Goal: Transaction & Acquisition: Purchase product/service

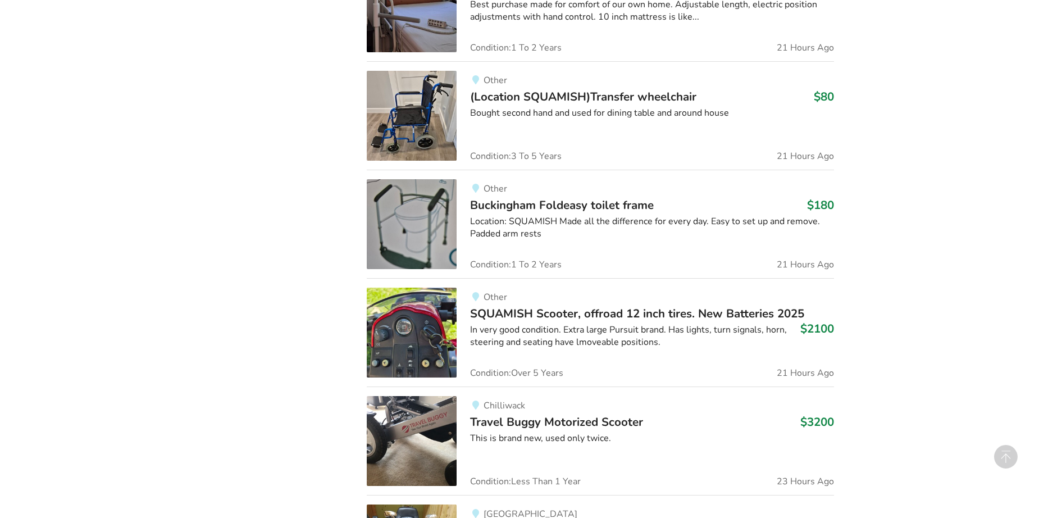
scroll to position [1584, 0]
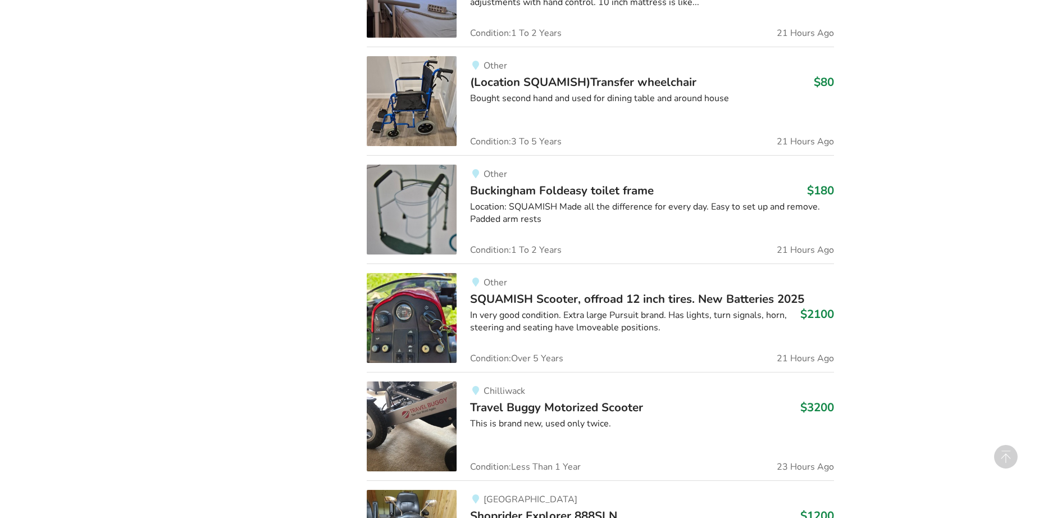
click at [540, 77] on span "(Location SQUAMISH)Transfer wheelchair" at bounding box center [583, 82] width 226 height 16
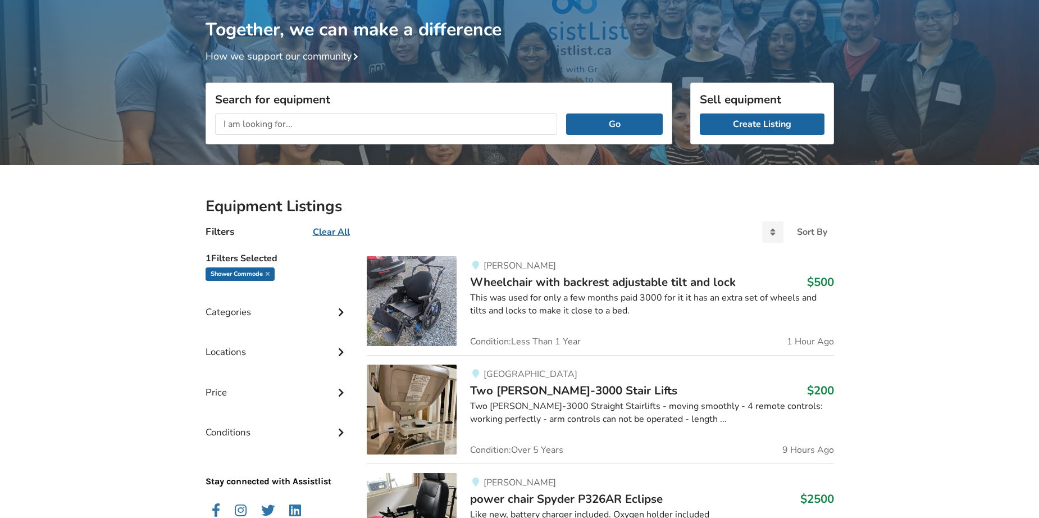
scroll to position [68, 0]
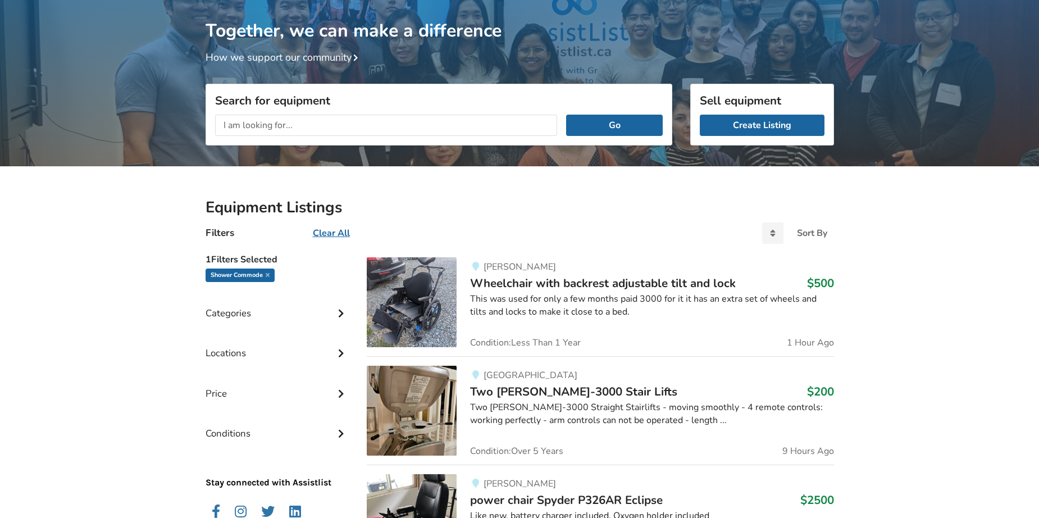
click at [376, 123] on input "text" at bounding box center [386, 125] width 343 height 21
type input "shower commode"
click at [566, 115] on button "Go" at bounding box center [614, 125] width 96 height 21
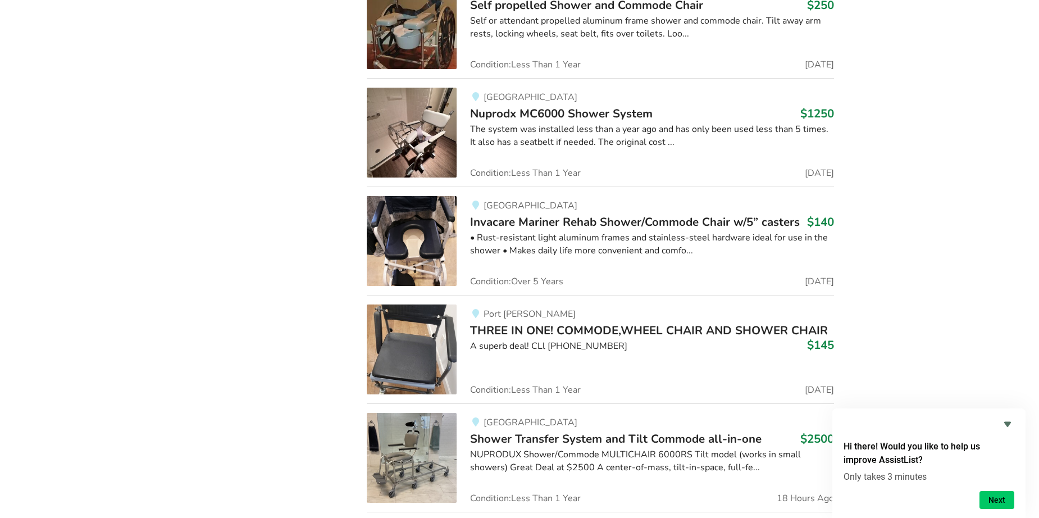
scroll to position [1242, 0]
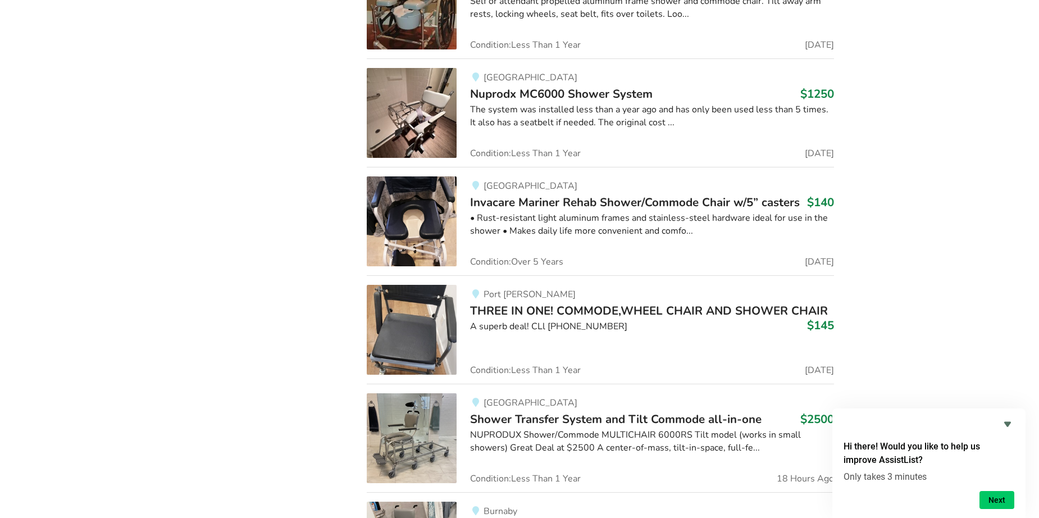
click at [539, 314] on span "THREE IN ONE! COMMODE,WHEEL CHAIR AND SHOWER CHAIR" at bounding box center [649, 311] width 358 height 16
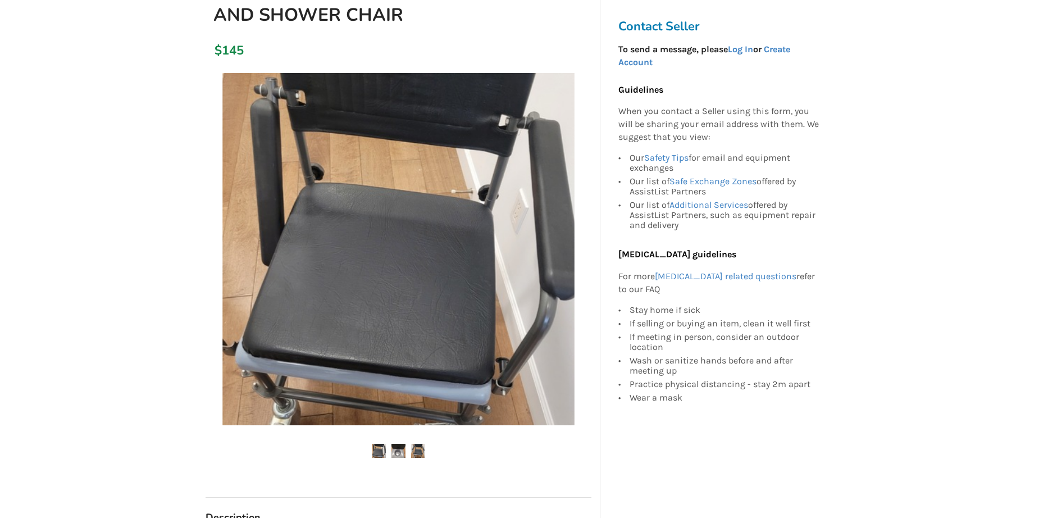
scroll to position [168, 0]
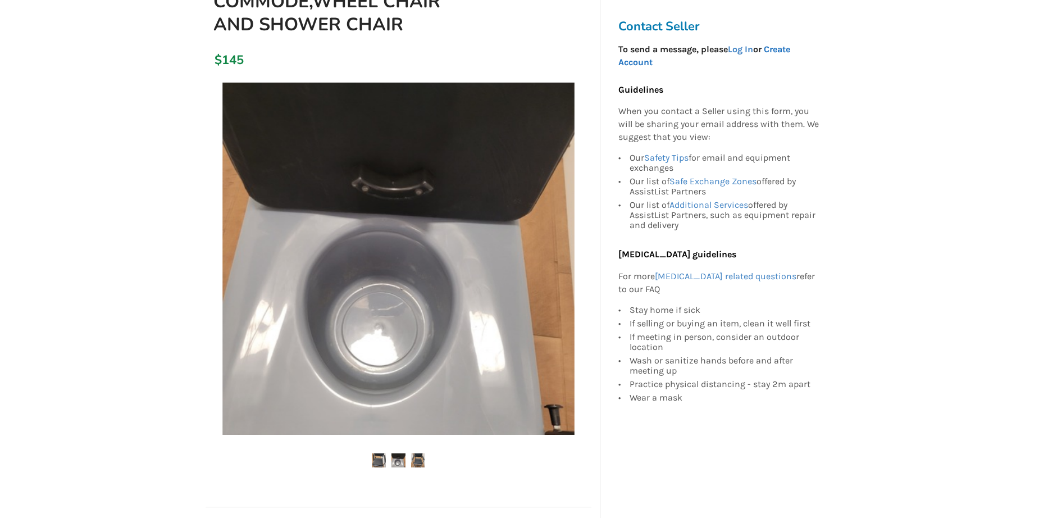
click at [786, 46] on link "Create Account" at bounding box center [704, 56] width 172 height 24
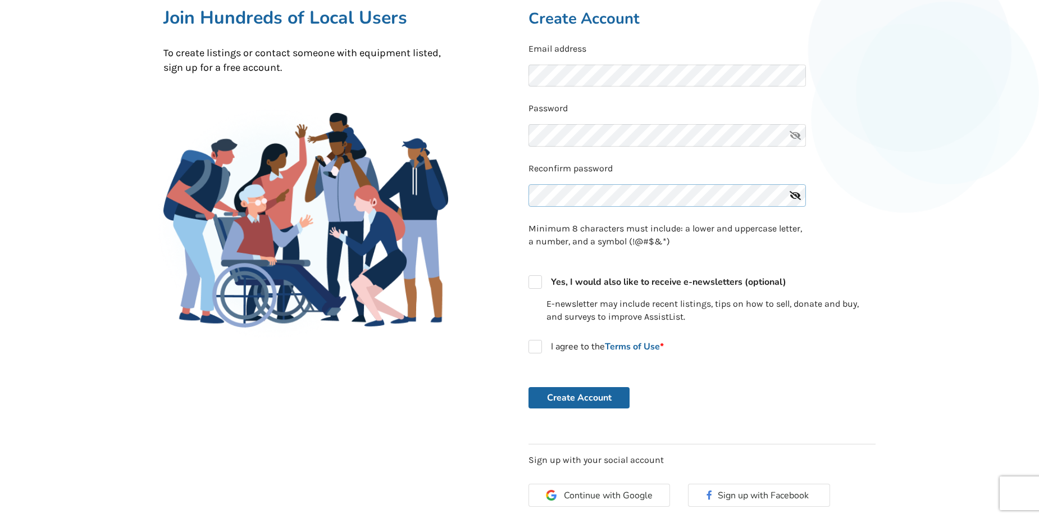
scroll to position [112, 0]
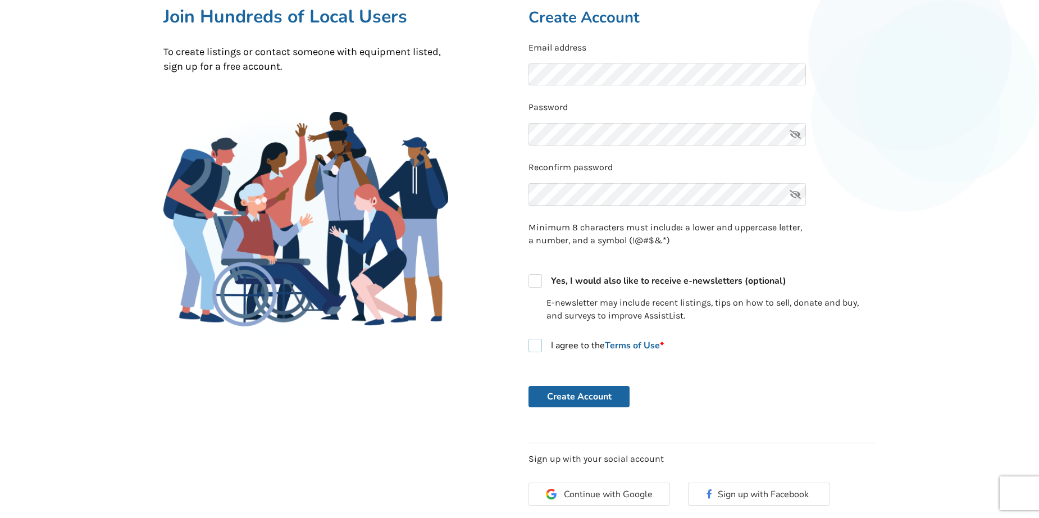
click at [540, 347] on label "I agree to the Terms of Use *" at bounding box center [595, 345] width 135 height 13
checkbox input "true"
click at [564, 401] on button "Create Account" at bounding box center [578, 396] width 101 height 21
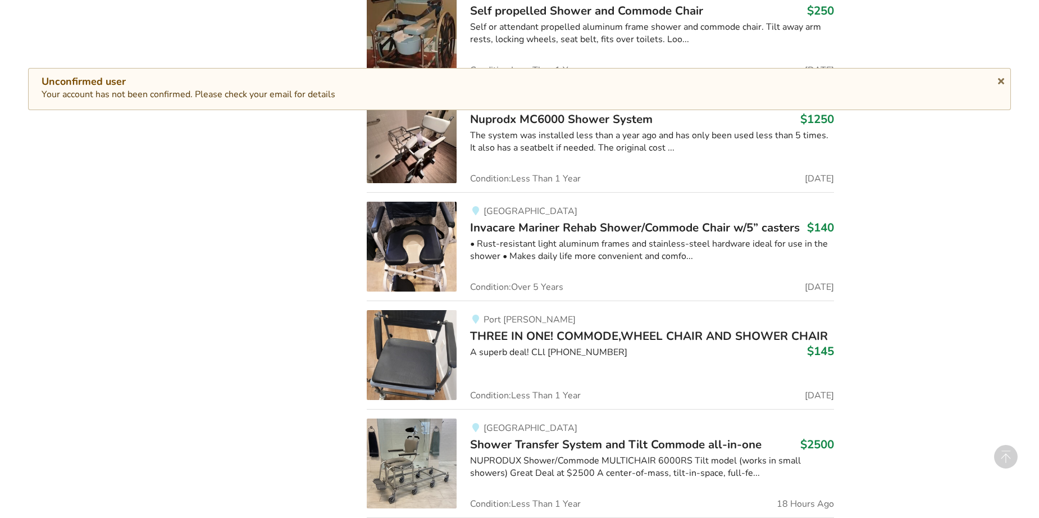
scroll to position [1242, 0]
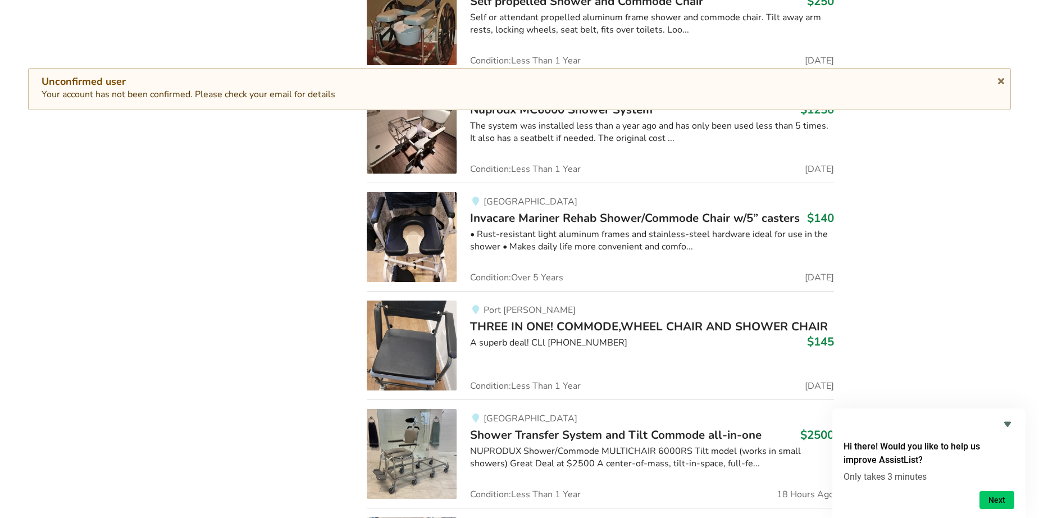
click at [549, 329] on span "THREE IN ONE! COMMODE,WHEEL CHAIR AND SHOWER CHAIR" at bounding box center [649, 326] width 358 height 16
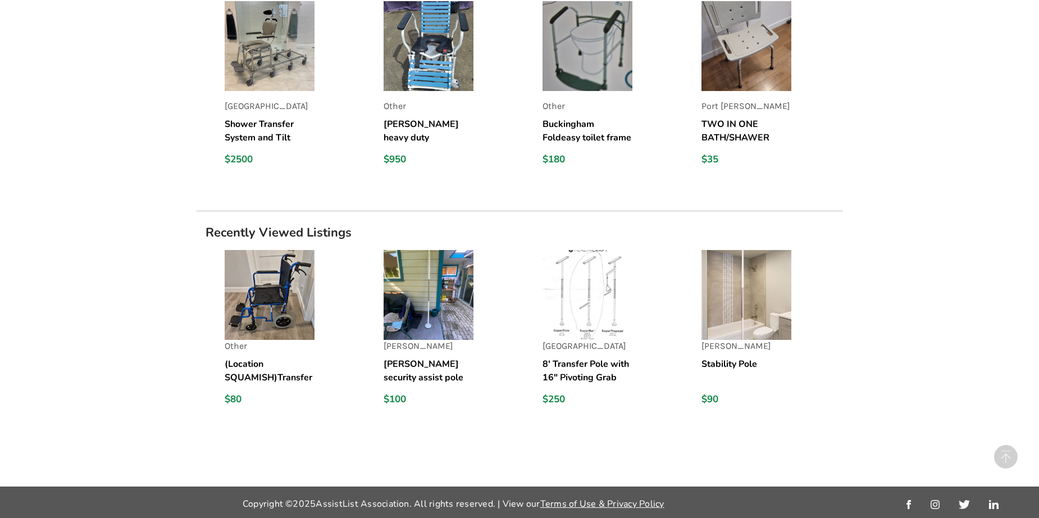
scroll to position [959, 0]
